Goal: Task Accomplishment & Management: Use online tool/utility

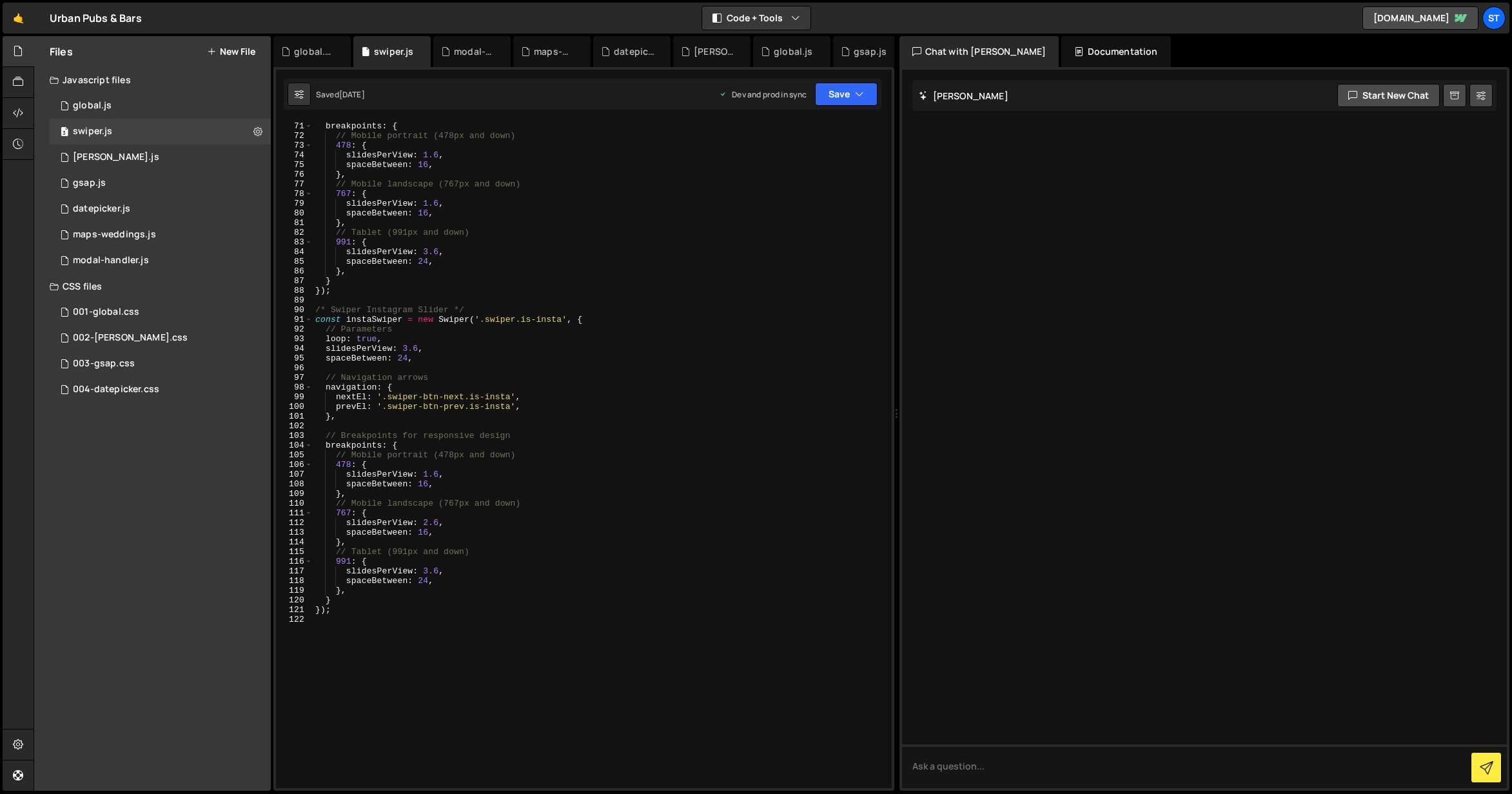
scroll to position [678, 0]
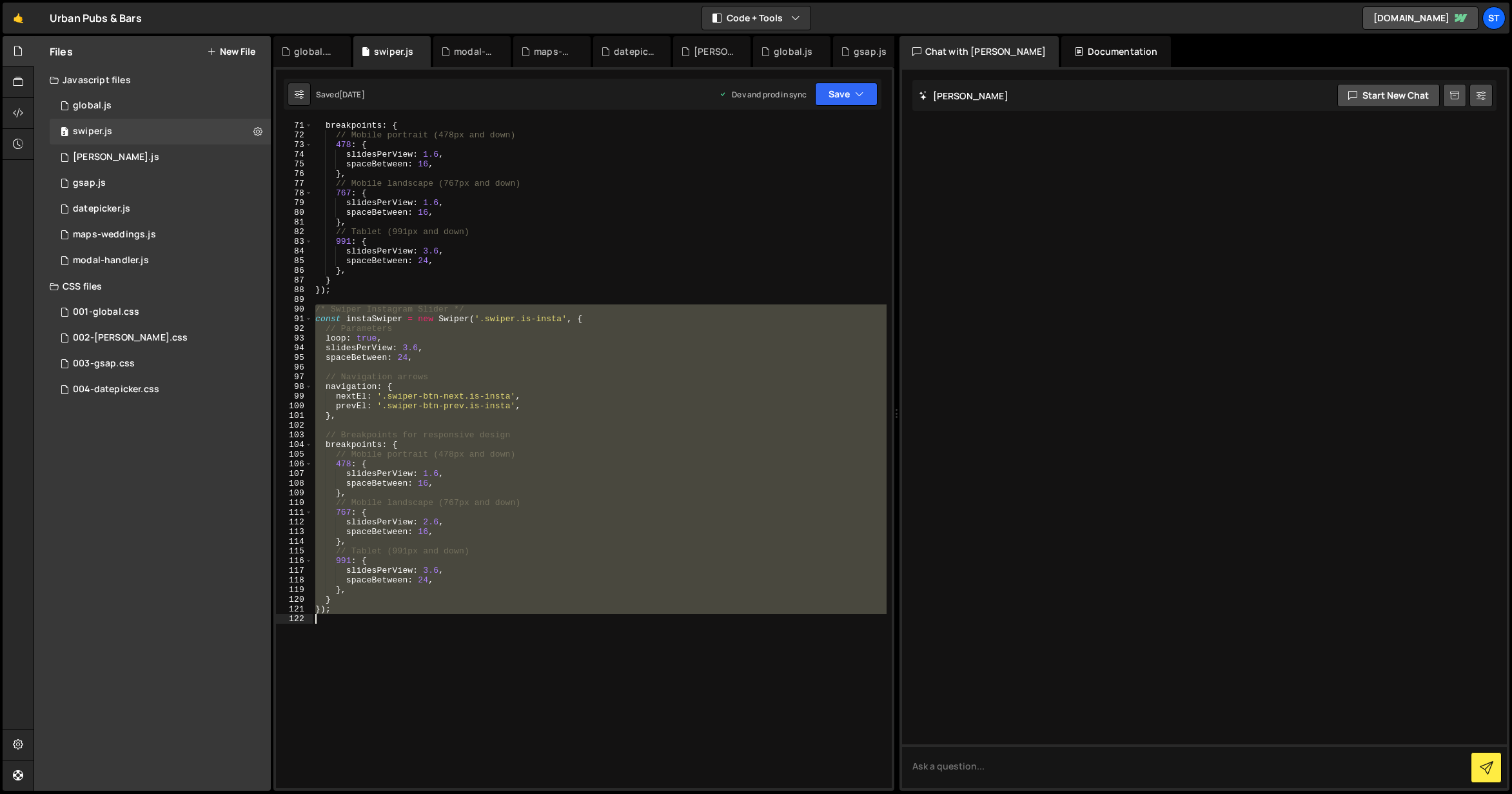
drag, startPoint x: 316, startPoint y: 310, endPoint x: 403, endPoint y: 617, distance: 319.1
click at [403, 617] on div "breakpoints : { // Mobile portrait (478px and down) 478 : { slidesPerView : 1.6…" at bounding box center [600, 464] width 574 height 686
type textarea "});"
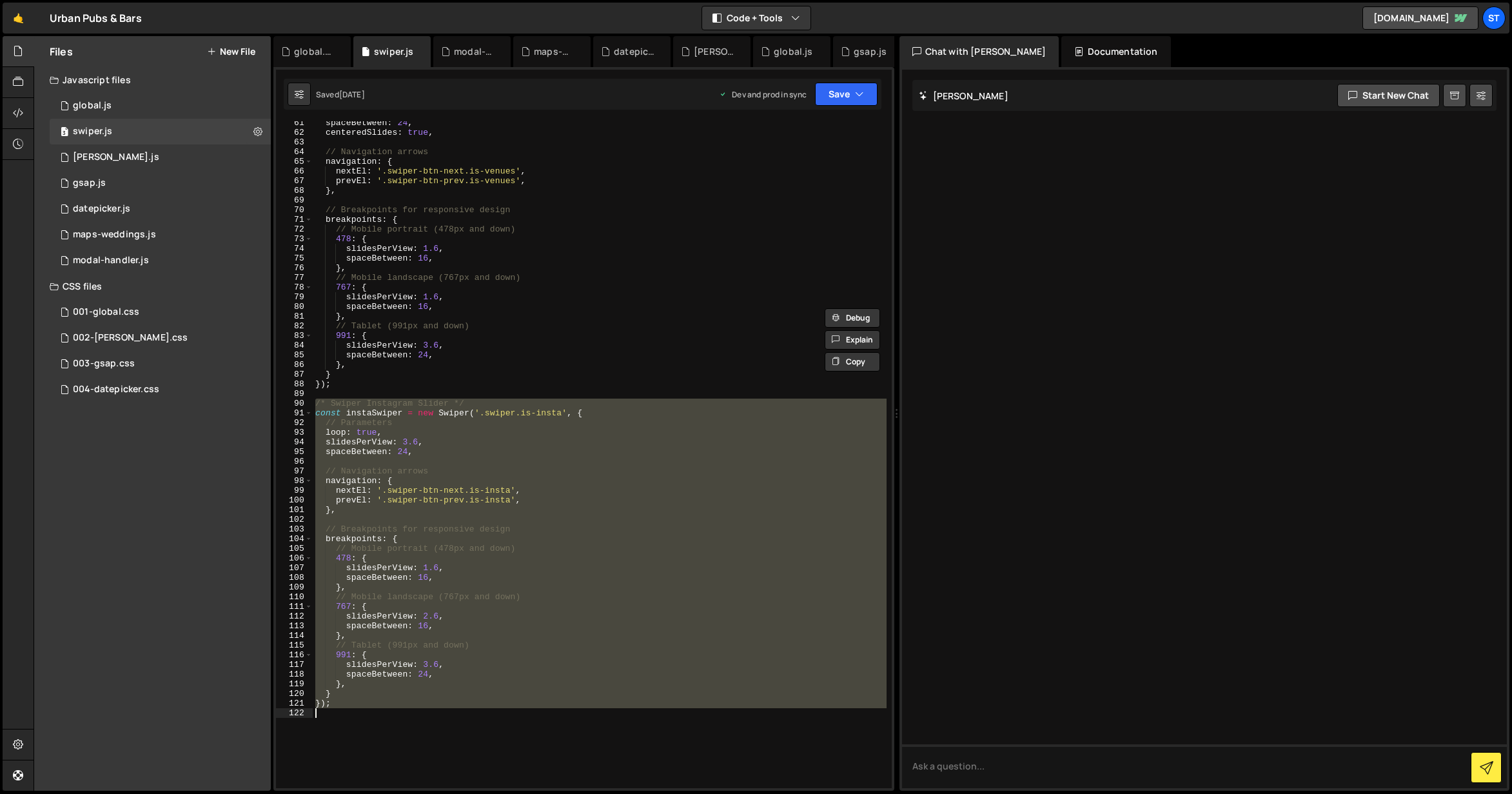
scroll to position [563, 0]
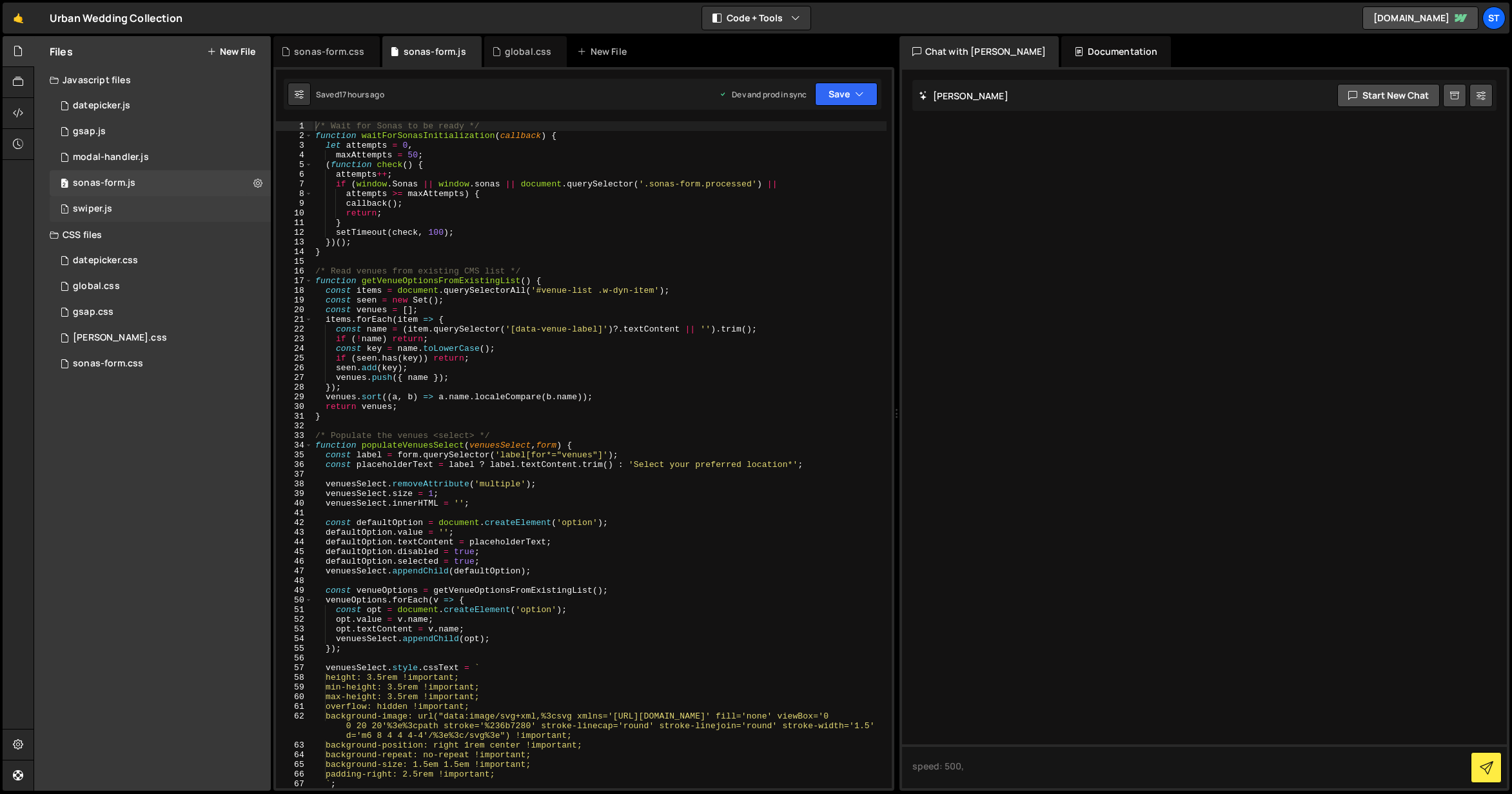
click at [141, 205] on div "1 swiper.js 0" at bounding box center [160, 209] width 221 height 26
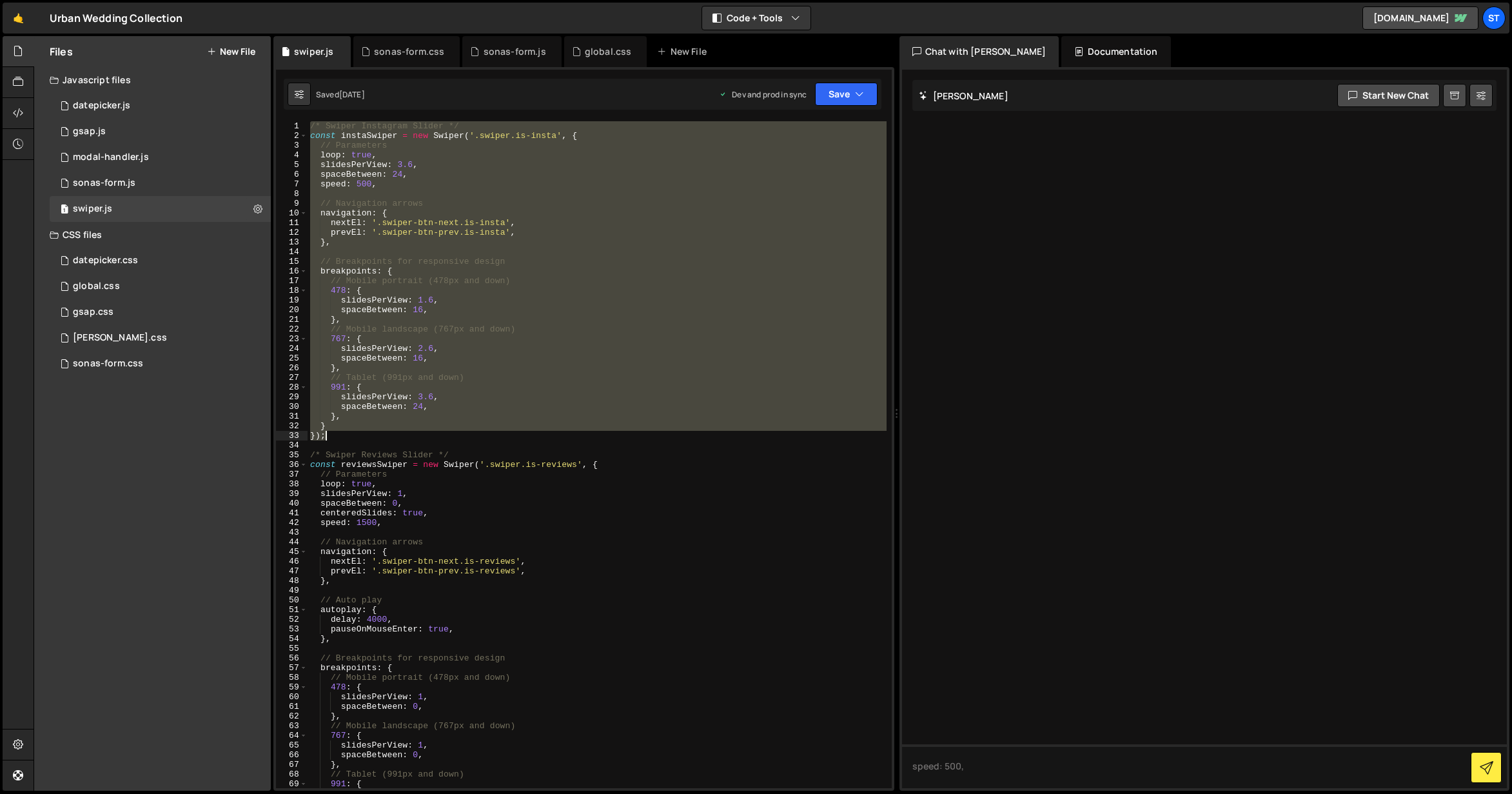
drag, startPoint x: 308, startPoint y: 126, endPoint x: 368, endPoint y: 434, distance: 313.8
click at [368, 434] on div "/* Swiper Instagram Slider */ const instaSwiper = new Swiper ( '.swiper.is-inst…" at bounding box center [597, 464] width 579 height 686
type textarea "} });"
paste textarea
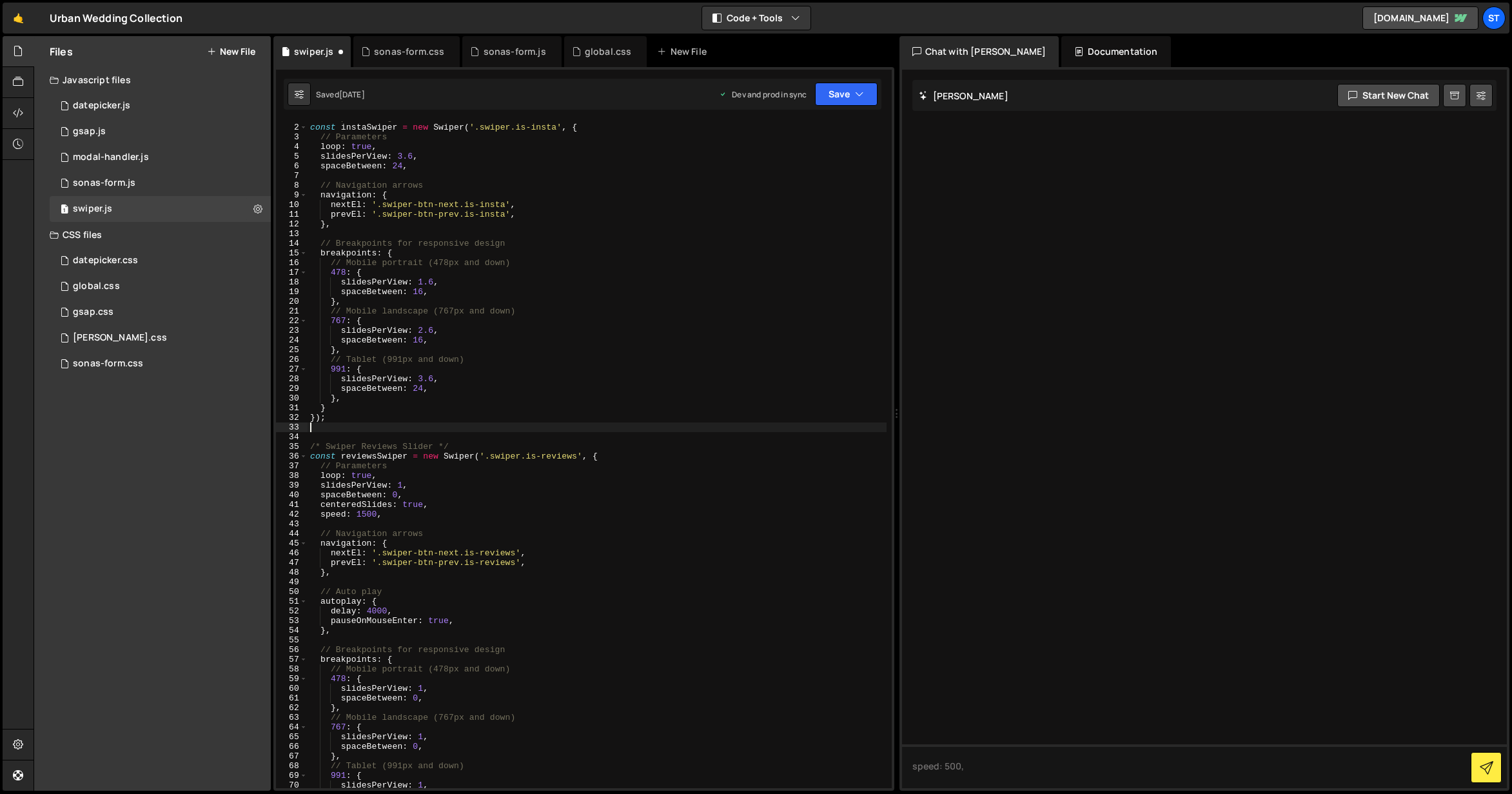
scroll to position [7, 0]
